Goal: Transaction & Acquisition: Book appointment/travel/reservation

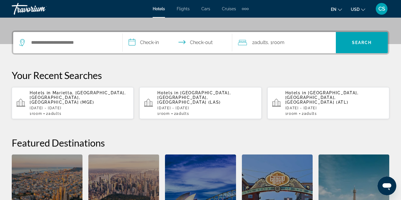
scroll to position [133, 0]
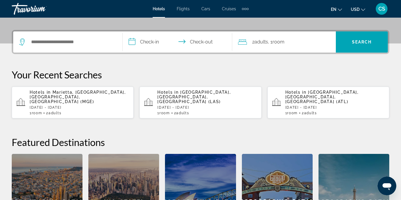
click at [95, 105] on p "[DATE] - [DATE]" at bounding box center [79, 107] width 99 height 4
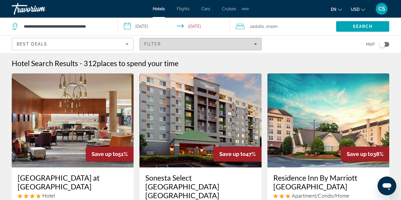
click at [256, 45] on icon "Filters" at bounding box center [255, 44] width 3 height 3
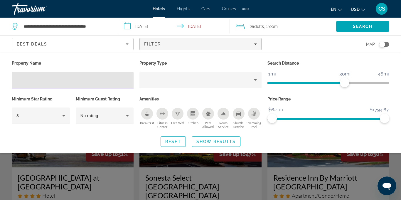
click at [55, 77] on input "Hotel Filters" at bounding box center [72, 80] width 112 height 7
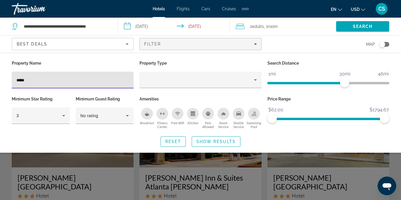
type input "*****"
click at [398, 158] on div "Search widget" at bounding box center [200, 144] width 401 height 112
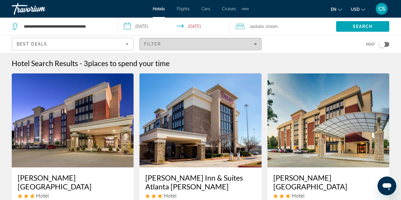
click at [256, 47] on span "Filters" at bounding box center [200, 44] width 121 height 14
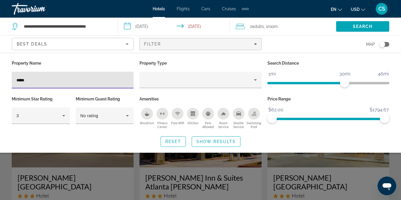
click at [45, 82] on input "*****" at bounding box center [72, 80] width 112 height 7
type input "*"
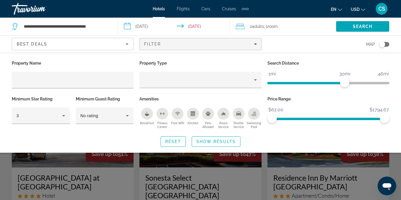
click at [275, 48] on div "Map" at bounding box center [328, 43] width 122 height 17
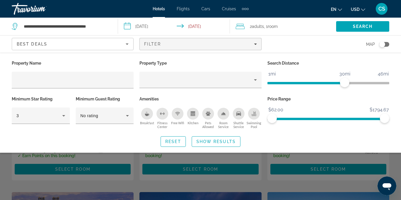
scroll to position [130, 0]
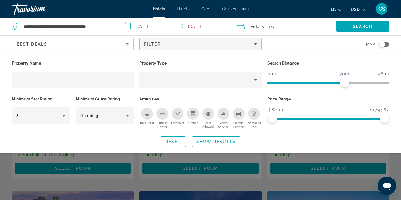
click at [356, 139] on div "Reset Show Results" at bounding box center [200, 141] width 377 height 11
click at [346, 170] on div "Search widget" at bounding box center [200, 144] width 401 height 112
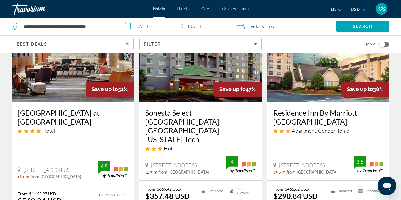
scroll to position [0, 0]
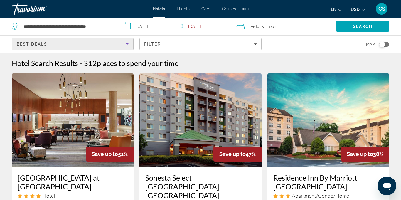
click at [126, 44] on icon "Sort by" at bounding box center [126, 43] width 7 height 7
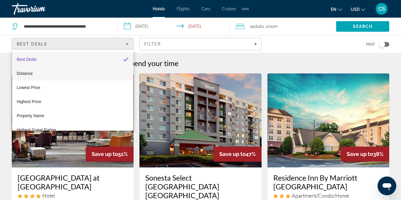
click at [102, 74] on mat-option "Distance" at bounding box center [72, 73] width 121 height 14
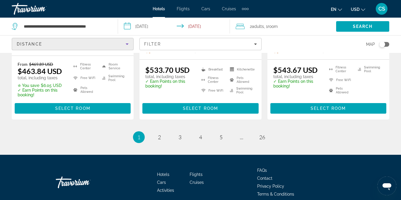
scroll to position [882, 0]
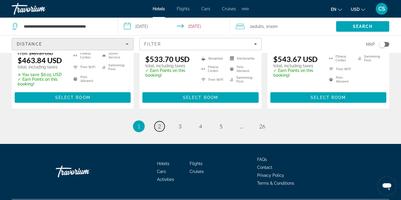
click at [159, 123] on span "2" at bounding box center [159, 126] width 3 height 6
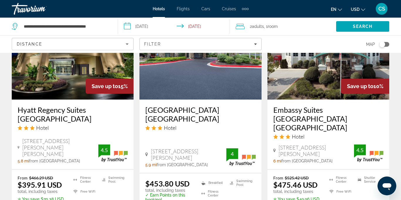
scroll to position [538, 0]
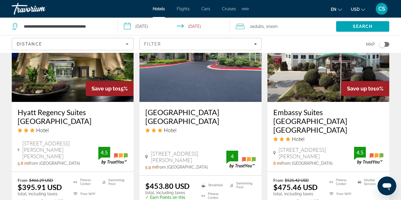
click at [314, 108] on h3 "Embassy Suites [GEOGRAPHIC_DATA] [GEOGRAPHIC_DATA]" at bounding box center [328, 121] width 110 height 26
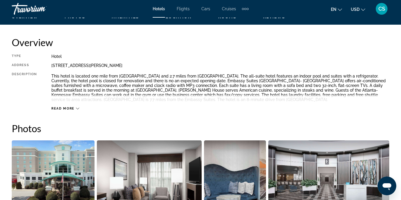
scroll to position [297, 0]
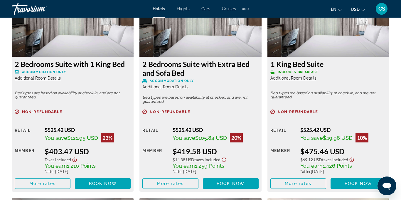
scroll to position [951, 0]
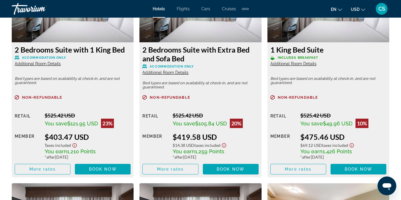
click at [55, 63] on span "Additional Room Details" at bounding box center [38, 63] width 46 height 5
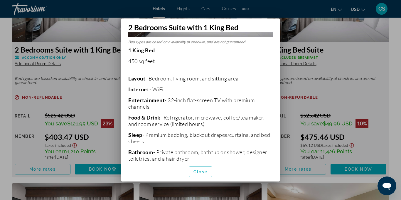
scroll to position [0, 0]
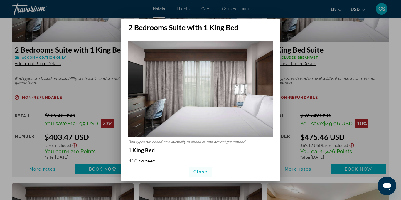
click at [200, 170] on span "Close" at bounding box center [200, 171] width 14 height 5
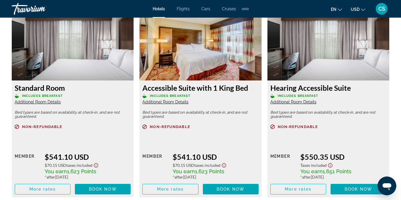
scroll to position [1333, 0]
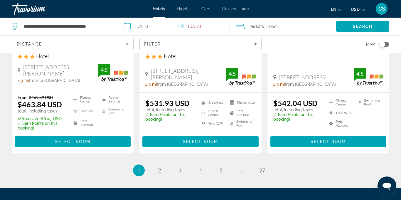
scroll to position [838, 0]
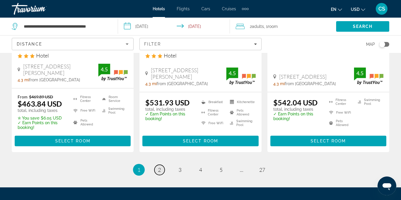
click at [163, 165] on link "page 2" at bounding box center [159, 170] width 10 height 10
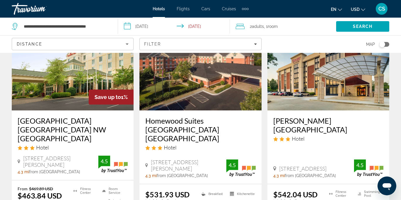
scroll to position [750, 0]
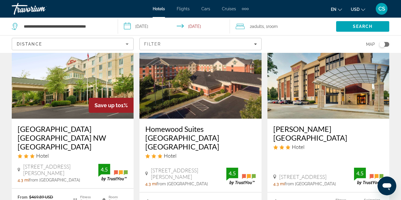
click at [364, 174] on div "Drury Inn & Suites Atlanta Marietta Hotel 1170 Powers Ferry Place, Marietta 4.3…" at bounding box center [328, 154] width 122 height 73
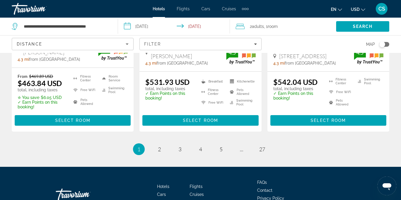
scroll to position [860, 0]
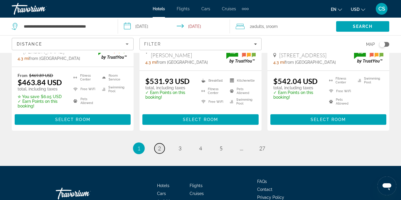
click at [160, 143] on link "page 2" at bounding box center [159, 148] width 10 height 10
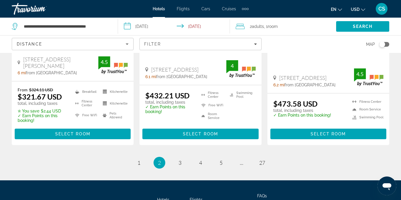
scroll to position [867, 0]
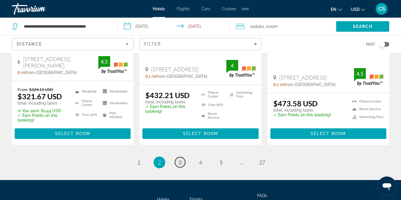
click at [180, 157] on link "page 3" at bounding box center [180, 162] width 10 height 10
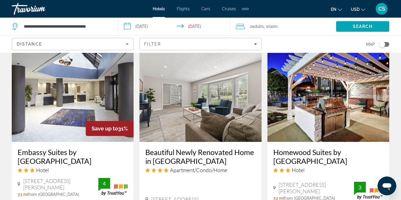
scroll to position [738, 0]
click at [34, 148] on h3 "Embassy Suites by [GEOGRAPHIC_DATA]" at bounding box center [73, 157] width 110 height 18
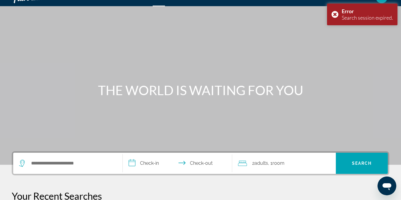
scroll to position [10, 0]
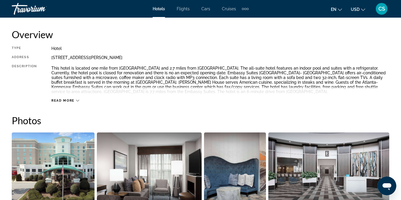
click at [160, 11] on span "Hotels" at bounding box center [158, 8] width 12 height 5
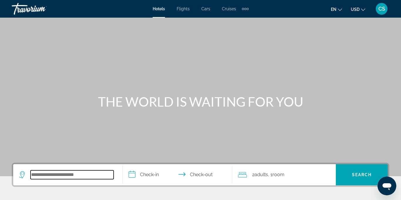
click at [90, 178] on input "Search hotel destination" at bounding box center [71, 174] width 83 height 9
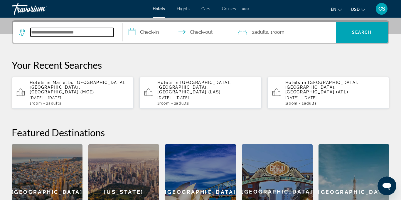
scroll to position [143, 0]
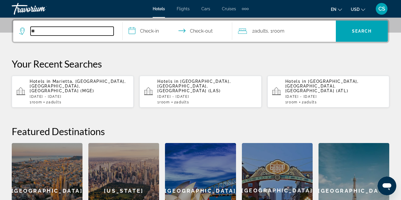
type input "*"
type input "*******"
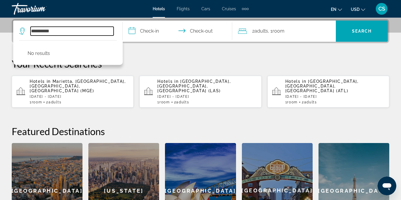
type input "**********"
click at [145, 30] on input "**********" at bounding box center [179, 32] width 112 height 23
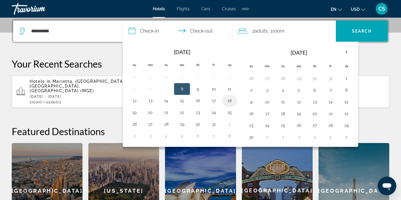
click at [228, 101] on button "18" at bounding box center [229, 100] width 9 height 8
click at [153, 113] on button "20" at bounding box center [149, 112] width 9 height 8
type input "**********"
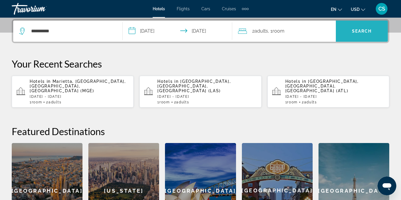
click at [360, 35] on span "Search" at bounding box center [361, 31] width 52 height 14
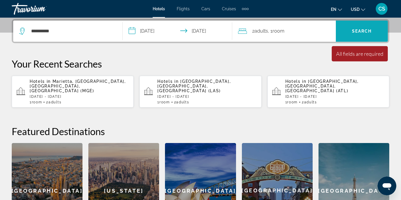
click at [364, 31] on span "Search" at bounding box center [362, 31] width 20 height 5
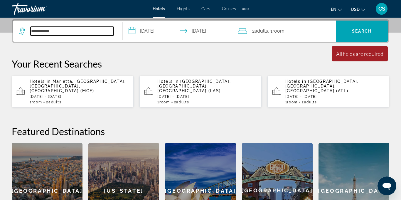
click at [68, 35] on input "**********" at bounding box center [71, 31] width 83 height 9
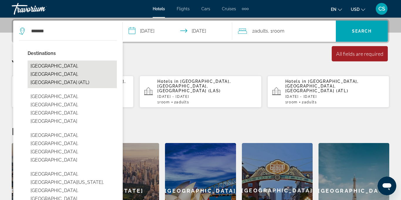
click at [52, 65] on button "[GEOGRAPHIC_DATA], [GEOGRAPHIC_DATA], [GEOGRAPHIC_DATA] (ATL)" at bounding box center [72, 74] width 89 height 28
type input "**********"
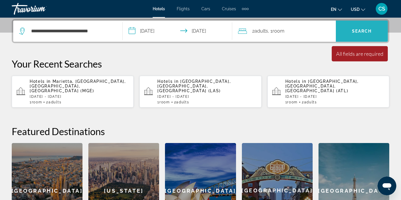
click at [362, 32] on span "Search" at bounding box center [362, 31] width 20 height 5
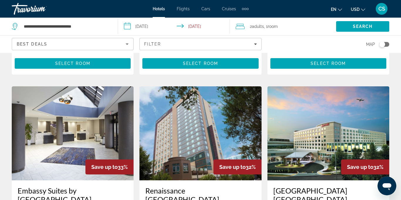
scroll to position [477, 0]
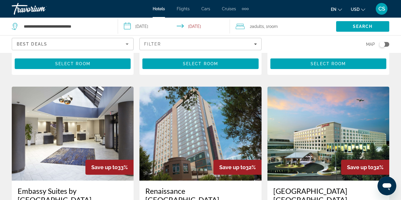
click at [57, 186] on h3 "Embassy Suites by [GEOGRAPHIC_DATA]" at bounding box center [73, 195] width 110 height 18
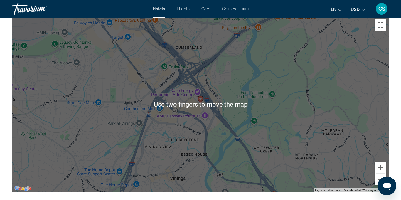
scroll to position [688, 0]
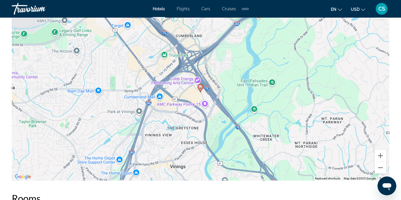
click at [271, 107] on div "To activate drag with keyboard, press Alt + Enter. Once in keyboard drag state,…" at bounding box center [200, 92] width 377 height 176
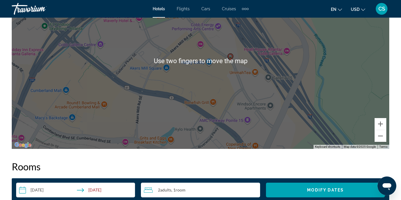
scroll to position [723, 0]
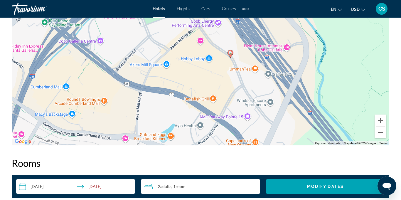
click at [348, 103] on div "To activate drag with keyboard, press Alt + Enter. Once in keyboard drag state,…" at bounding box center [200, 57] width 377 height 176
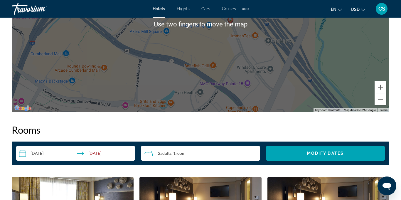
scroll to position [760, 0]
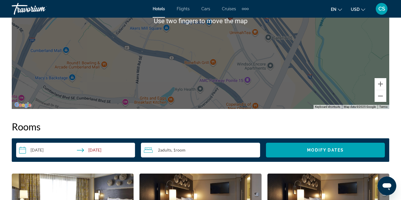
click at [355, 72] on div "To activate drag with keyboard, press Alt + Enter. Once in keyboard drag state,…" at bounding box center [200, 21] width 377 height 176
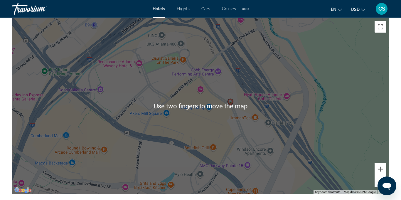
scroll to position [673, 0]
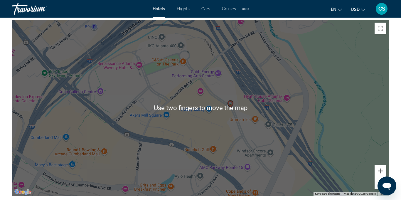
click at [350, 100] on div "To activate drag with keyboard, press Alt + Enter. Once in keyboard drag state,…" at bounding box center [200, 108] width 377 height 176
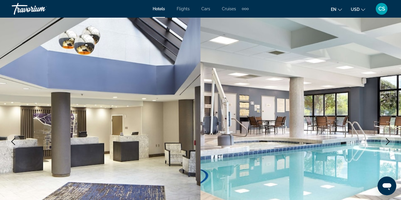
scroll to position [0, 0]
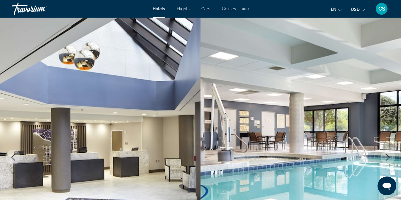
click at [157, 11] on span "Hotels" at bounding box center [158, 8] width 12 height 5
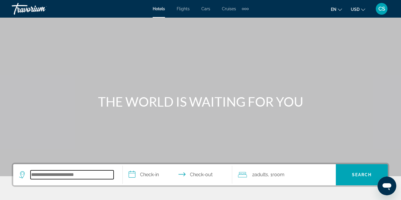
click at [83, 173] on input "Search hotel destination" at bounding box center [71, 174] width 83 height 9
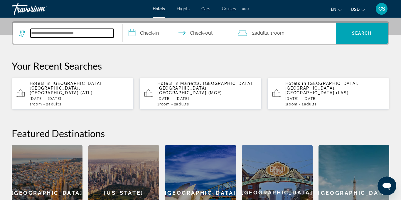
scroll to position [143, 0]
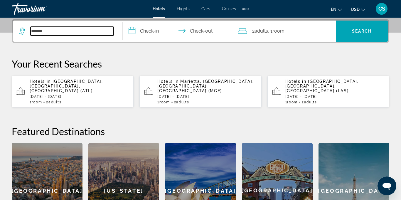
type input "*******"
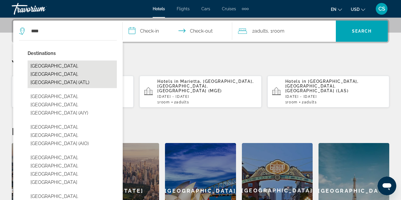
click at [47, 65] on button "[GEOGRAPHIC_DATA], [GEOGRAPHIC_DATA], [GEOGRAPHIC_DATA] (ATL)" at bounding box center [72, 74] width 89 height 28
type input "**********"
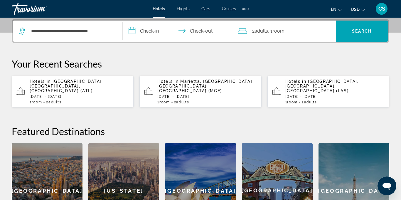
click at [147, 29] on input "**********" at bounding box center [179, 32] width 112 height 23
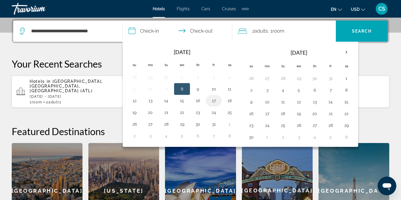
click at [212, 100] on button "17" at bounding box center [213, 100] width 9 height 8
click at [227, 99] on button "18" at bounding box center [229, 100] width 9 height 8
type input "**********"
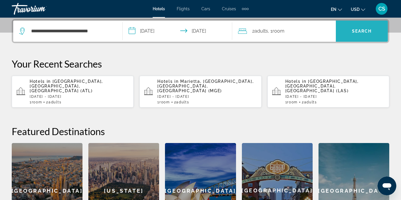
click at [364, 30] on span "Search" at bounding box center [362, 31] width 20 height 5
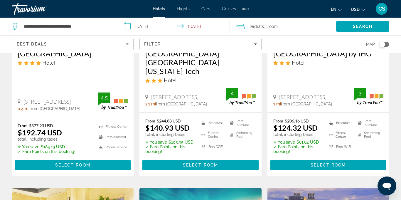
scroll to position [113, 0]
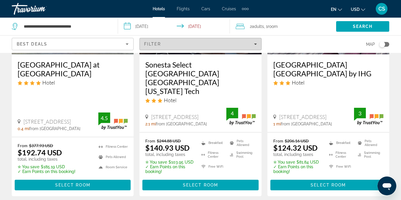
click at [255, 45] on icon "Filters" at bounding box center [255, 44] width 3 height 3
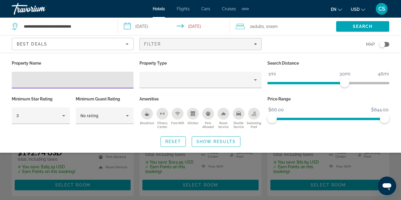
click at [294, 185] on div "Search widget" at bounding box center [200, 144] width 401 height 112
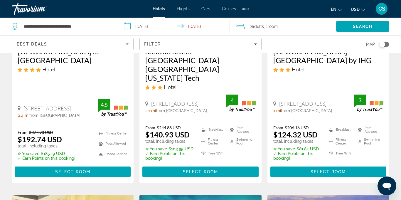
scroll to position [0, 0]
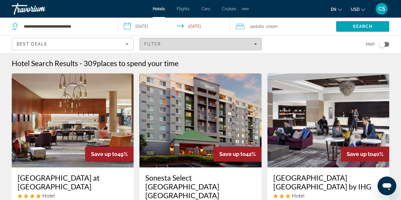
click at [254, 44] on icon "Filters" at bounding box center [255, 44] width 3 height 3
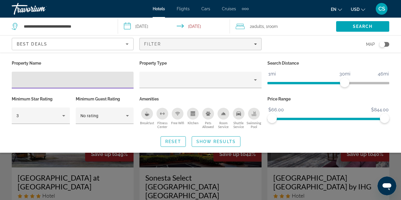
click at [73, 77] on input "Hotel Filters" at bounding box center [72, 80] width 112 height 7
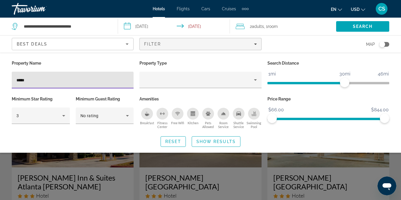
type input "*****"
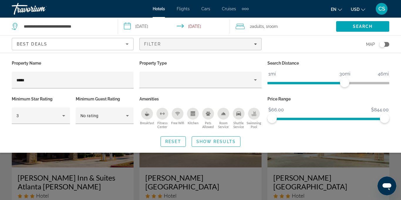
click at [364, 172] on div "Search widget" at bounding box center [200, 144] width 401 height 112
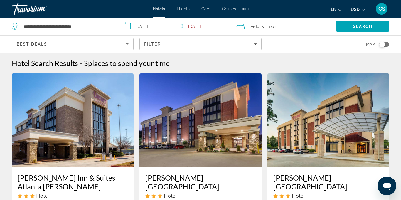
click at [168, 26] on input "**********" at bounding box center [175, 27] width 114 height 19
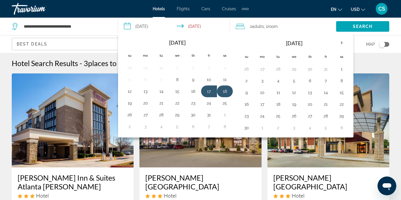
click at [226, 93] on button "18" at bounding box center [224, 91] width 9 height 8
click at [149, 103] on button "20" at bounding box center [145, 103] width 9 height 8
type input "**********"
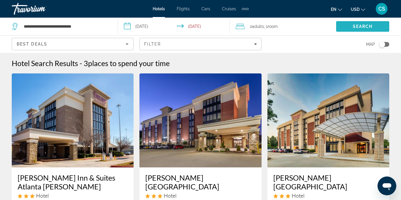
click at [369, 28] on span "Search" at bounding box center [362, 26] width 20 height 5
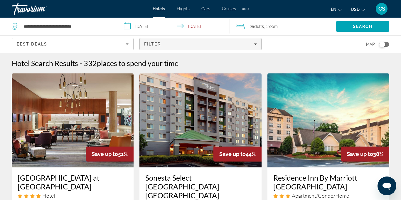
click at [189, 44] on div "Filter" at bounding box center [200, 44] width 112 height 5
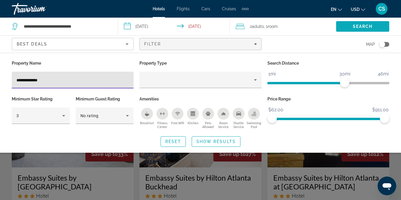
type input "**********"
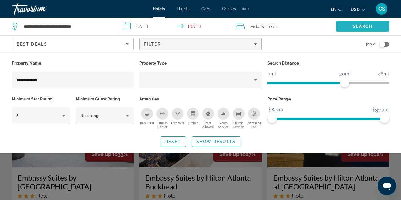
click at [370, 26] on span "Search" at bounding box center [362, 26] width 20 height 5
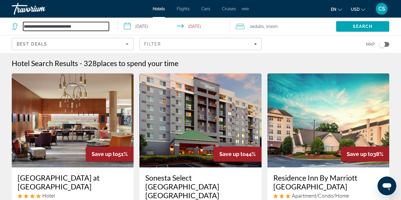
click at [77, 28] on input "**********" at bounding box center [66, 26] width 86 height 9
click at [89, 26] on input "**********" at bounding box center [66, 26] width 86 height 9
type input "*"
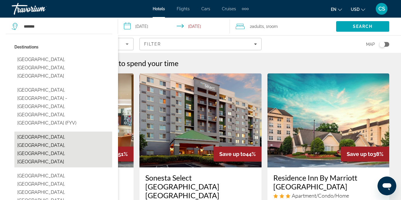
click at [79, 131] on button "[GEOGRAPHIC_DATA], [GEOGRAPHIC_DATA], [GEOGRAPHIC_DATA], [GEOGRAPHIC_DATA]" at bounding box center [63, 149] width 98 height 36
type input "**********"
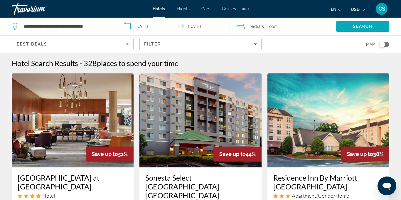
click at [355, 28] on span "Search" at bounding box center [362, 26] width 20 height 5
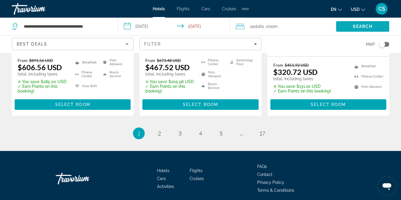
scroll to position [888, 0]
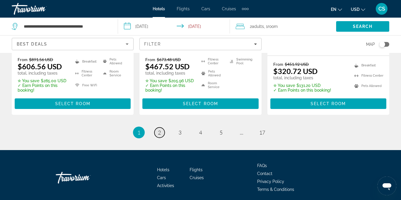
click at [158, 129] on span "2" at bounding box center [159, 132] width 3 height 6
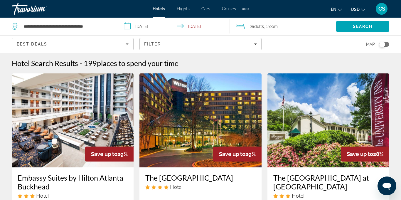
click at [127, 44] on icon "Sort by" at bounding box center [127, 43] width 3 height 1
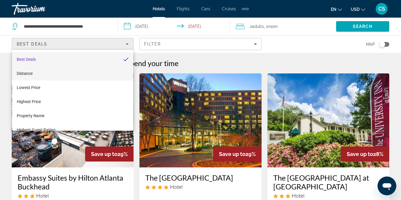
click at [28, 72] on span "Distance" at bounding box center [25, 73] width 16 height 5
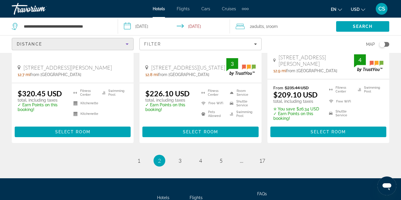
scroll to position [835, 0]
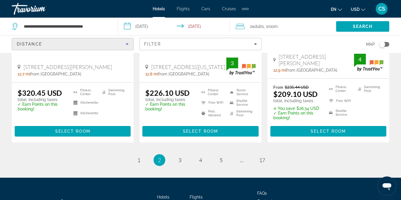
click at [183, 154] on li "page 3" at bounding box center [180, 160] width 12 height 12
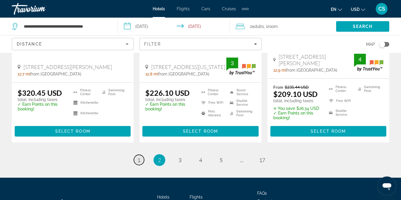
click at [140, 155] on link "page 1" at bounding box center [139, 160] width 10 height 10
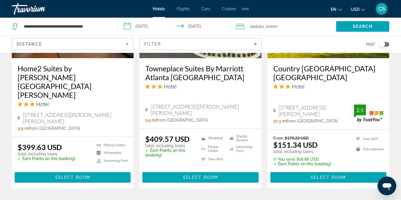
scroll to position [853, 0]
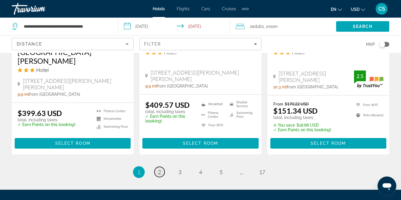
click at [162, 167] on link "page 2" at bounding box center [159, 172] width 10 height 10
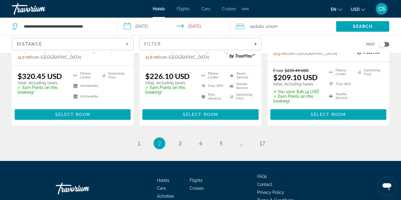
scroll to position [855, 0]
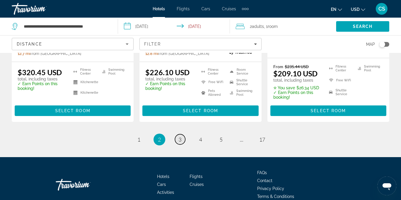
click at [179, 134] on link "page 3" at bounding box center [180, 139] width 10 height 10
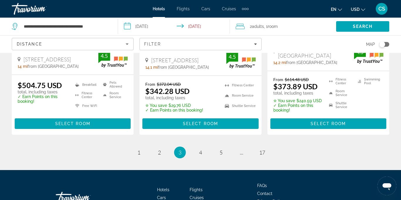
scroll to position [877, 0]
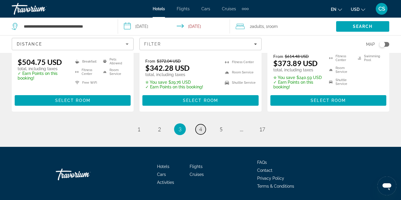
click at [204, 124] on link "page 4" at bounding box center [200, 129] width 10 height 10
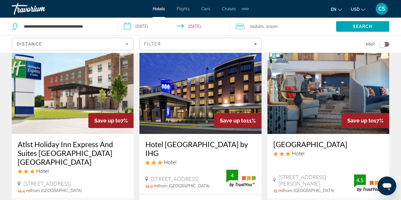
scroll to position [513, 0]
